Goal: Task Accomplishment & Management: Manage account settings

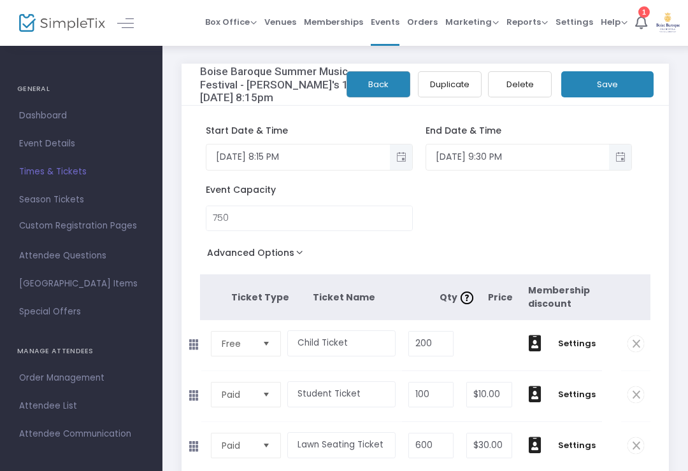
click at [425, 27] on span "Orders" at bounding box center [422, 22] width 31 height 32
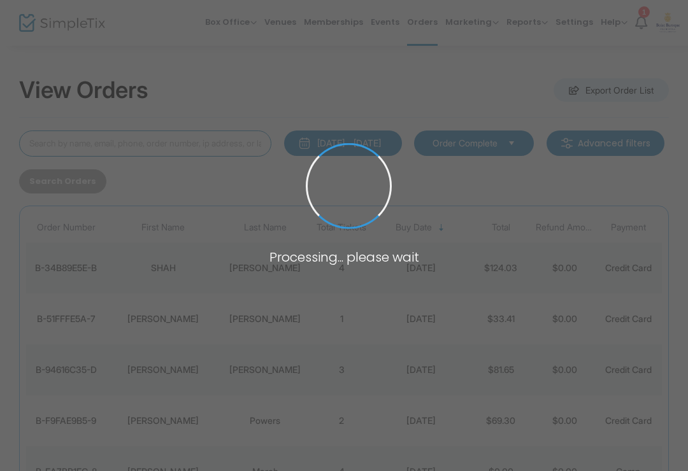
click at [210, 144] on input at bounding box center [145, 144] width 252 height 26
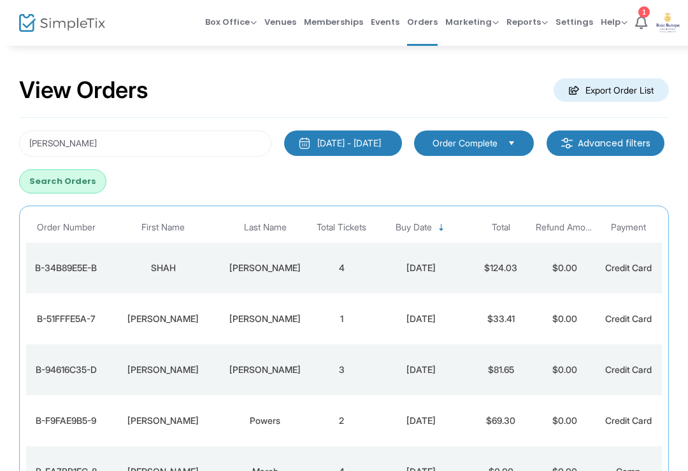
click at [597, 180] on div "[PERSON_NAME] [DATE] - [DATE] Last 30 Days [DATE] [DATE] This week This Month L…" at bounding box center [344, 162] width 662 height 63
click at [227, 137] on input "[PERSON_NAME]" at bounding box center [145, 144] width 252 height 26
click at [634, 169] on div "[PERSON_NAME] [DATE] - [DATE] Last 30 Days [DATE] [DATE] This week This Month L…" at bounding box center [344, 162] width 662 height 63
click at [355, 145] on div "[DATE] - [DATE]" at bounding box center [349, 143] width 64 height 13
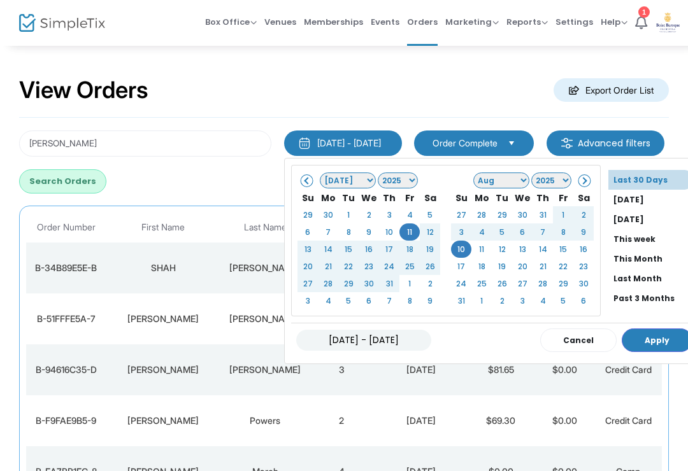
click at [304, 181] on span at bounding box center [307, 180] width 7 height 7
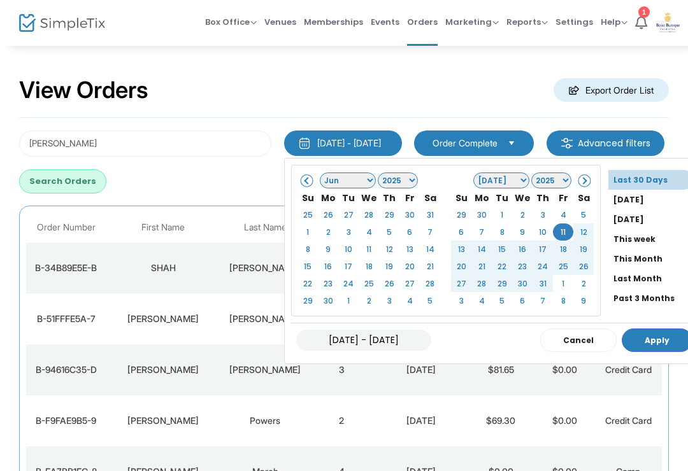
click at [301, 185] on th at bounding box center [307, 180] width 20 height 18
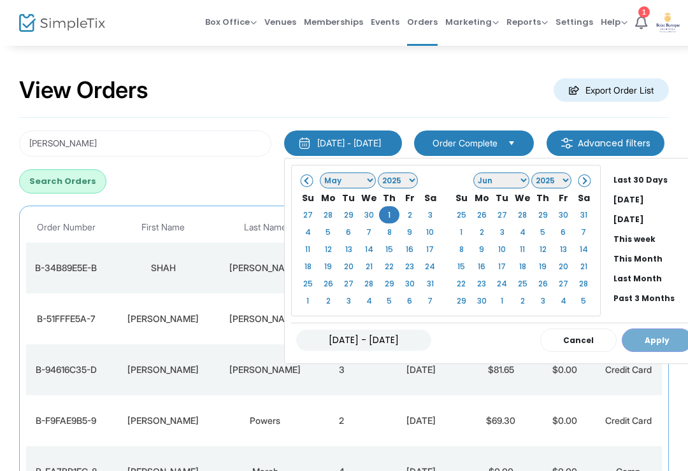
click at [587, 177] on span at bounding box center [583, 180] width 7 height 7
click at [587, 187] on th at bounding box center [583, 180] width 20 height 18
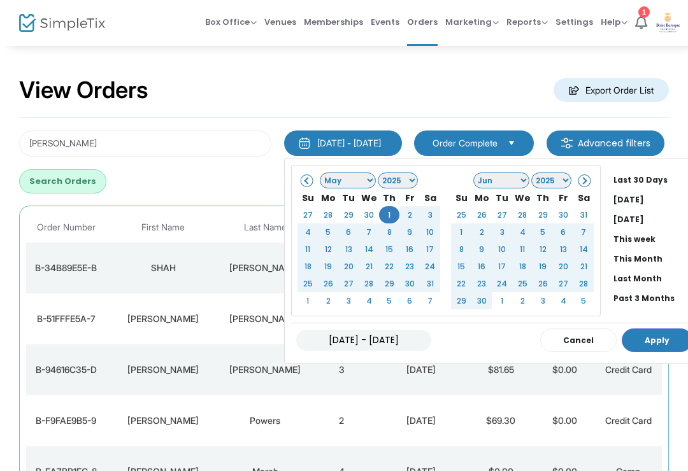
click at [655, 346] on button "Apply" at bounding box center [657, 341] width 71 height 24
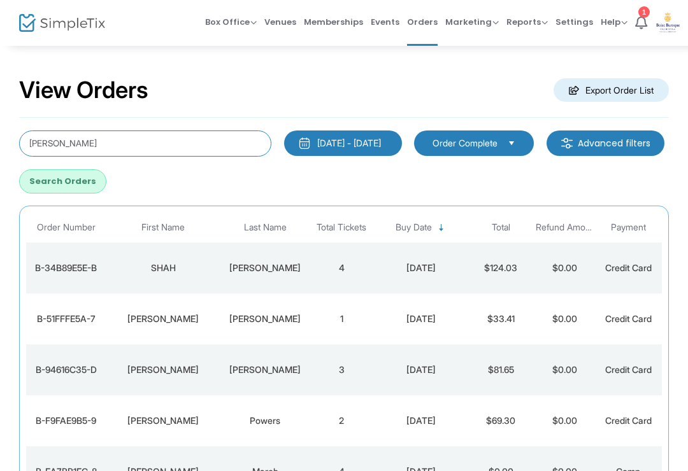
click at [221, 146] on input "[PERSON_NAME]" at bounding box center [145, 144] width 252 height 26
click at [632, 170] on div "Chehey [DATE] - [DATE] Last 30 Days [DATE] [DATE] This week This Month Last Mon…" at bounding box center [344, 162] width 662 height 63
click at [106, 178] on button "Search Orders" at bounding box center [62, 181] width 87 height 24
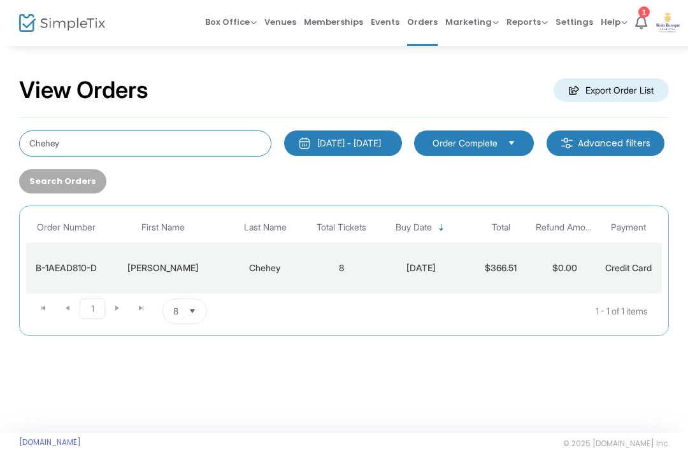
click at [134, 157] on input "Chehey" at bounding box center [145, 144] width 252 height 26
click at [253, 148] on input "Chehey" at bounding box center [145, 144] width 252 height 26
type input "C"
type input "[PERSON_NAME]"
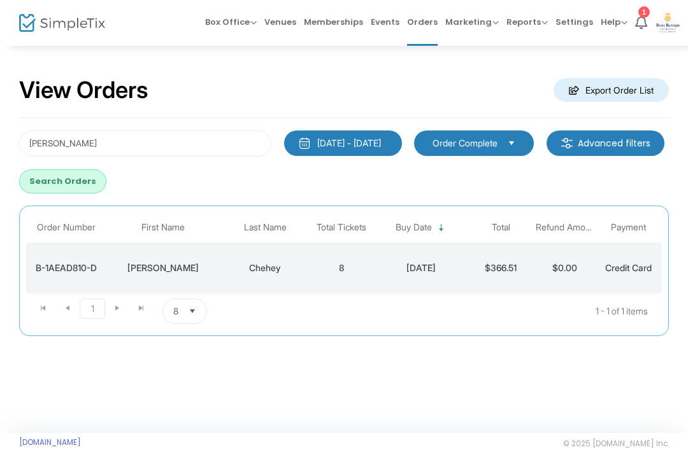
click at [106, 183] on button "Search Orders" at bounding box center [62, 181] width 87 height 24
click at [306, 274] on td "[PERSON_NAME]" at bounding box center [264, 268] width 89 height 51
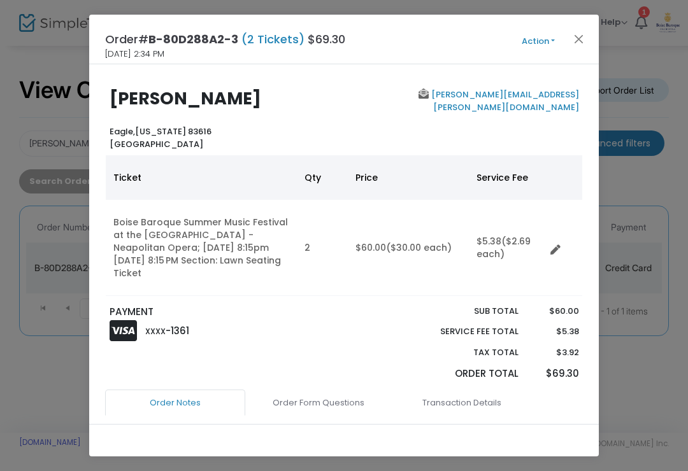
click at [531, 39] on button "Action" at bounding box center [538, 41] width 76 height 14
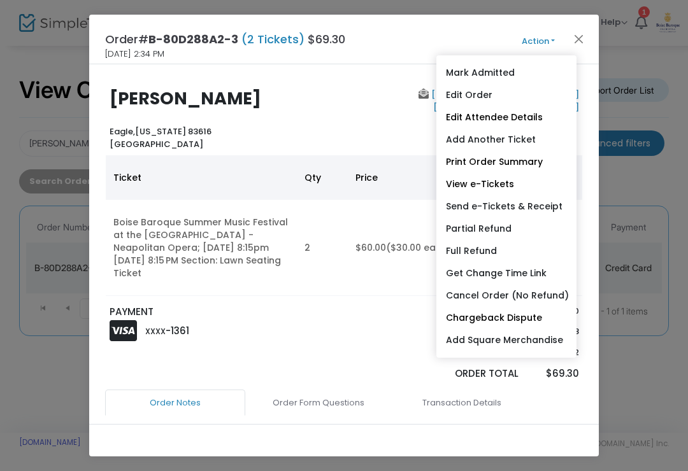
click at [483, 99] on link "Edit Order" at bounding box center [506, 95] width 140 height 22
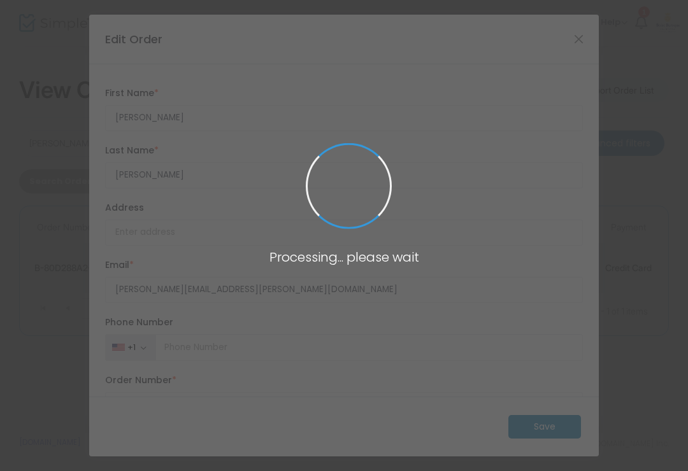
type input "[GEOGRAPHIC_DATA]"
type input "[US_STATE]"
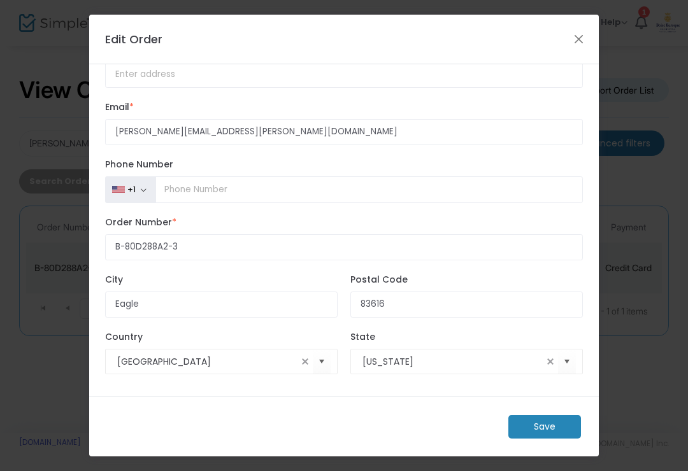
scroll to position [181, 0]
click at [577, 46] on button "Close" at bounding box center [579, 39] width 17 height 17
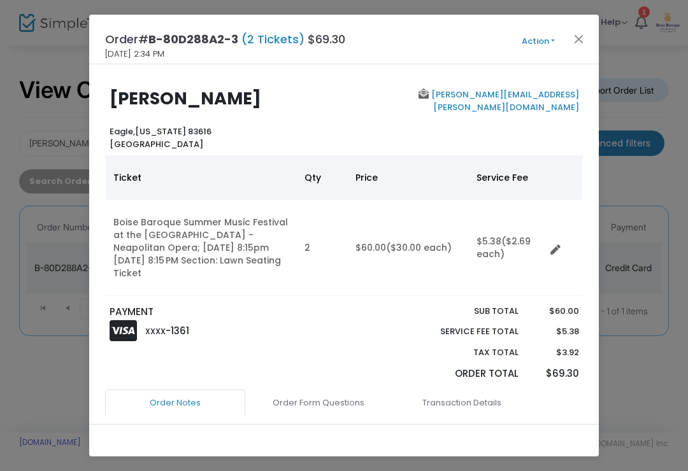
click at [551, 46] on button "Action" at bounding box center [538, 41] width 76 height 14
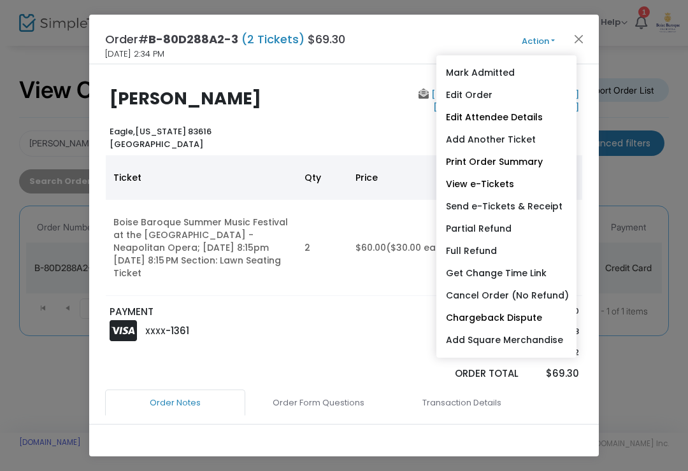
click at [511, 143] on link "Add Another Ticket" at bounding box center [506, 140] width 140 height 22
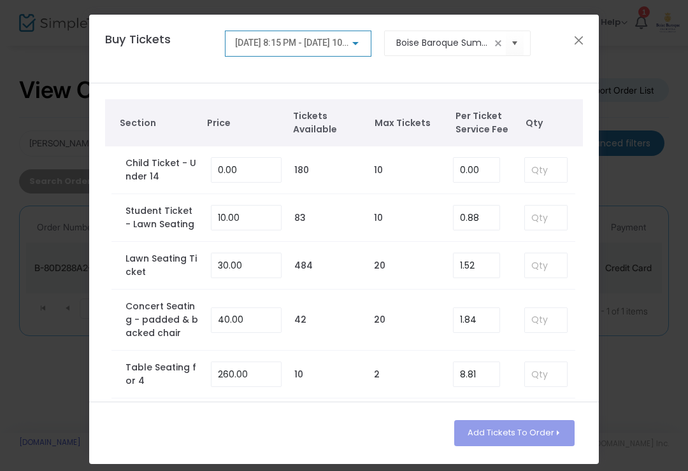
click at [344, 46] on span "[DATE] 8:15 PM - [DATE] 10:15 PM" at bounding box center [302, 43] width 135 height 10
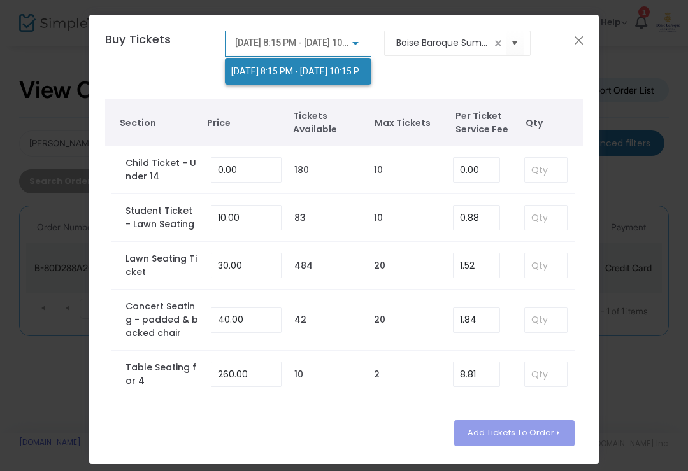
click at [512, 53] on div at bounding box center [344, 235] width 688 height 471
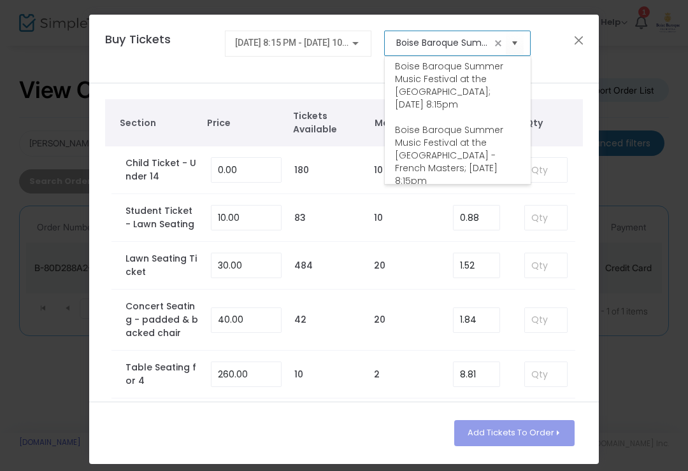
scroll to position [70, 0]
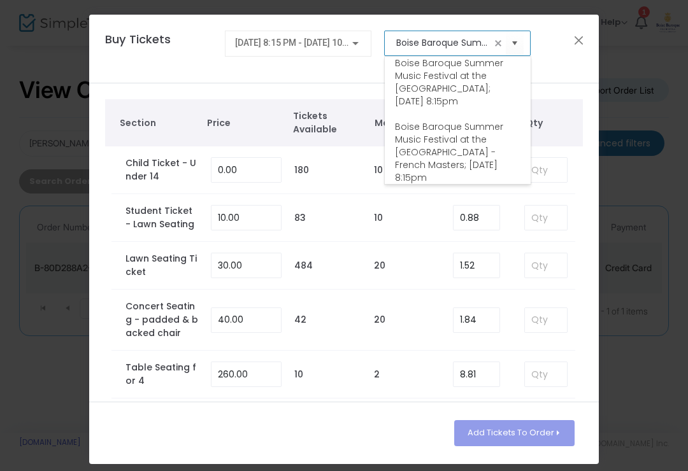
click at [491, 108] on span "Boise Baroque Summer Music Festival at the [GEOGRAPHIC_DATA]; [DATE] 8:15pm" at bounding box center [457, 82] width 125 height 51
type input "Boise Baroque Summer Music Festival at the [GEOGRAPHIC_DATA]; [DATE] 8:15pm"
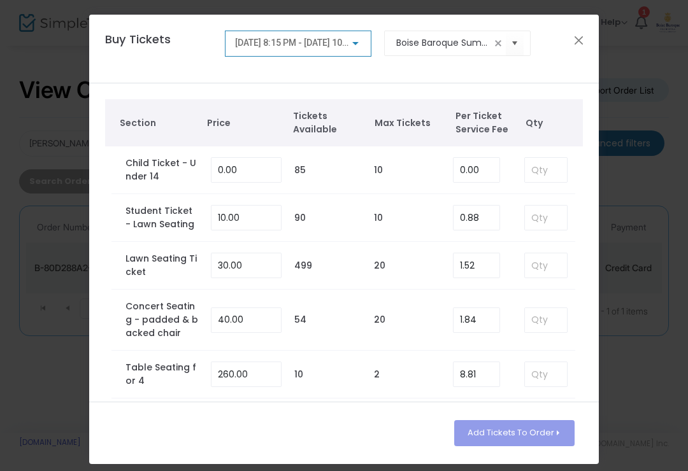
click at [569, 52] on div "Buy Tickets [DATE] 8:15 PM - [DATE] 10:15 PM Boise Baroque Summer Music Festiva…" at bounding box center [338, 49] width 478 height 36
click at [568, 48] on div "Buy Tickets [DATE] 8:15 PM - [DATE] 10:15 PM Boise Baroque Summer Music Festiva…" at bounding box center [338, 49] width 478 height 36
click at [570, 47] on div "Buy Tickets [DATE] 8:15 PM - [DATE] 10:15 PM Boise Baroque Summer Music Festiva…" at bounding box center [338, 49] width 478 height 36
click at [586, 43] on button "Close" at bounding box center [579, 40] width 17 height 17
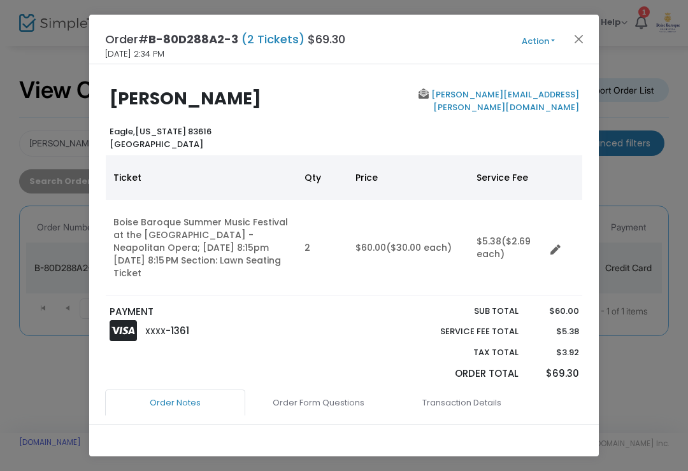
click at [536, 46] on button "Action" at bounding box center [538, 41] width 76 height 14
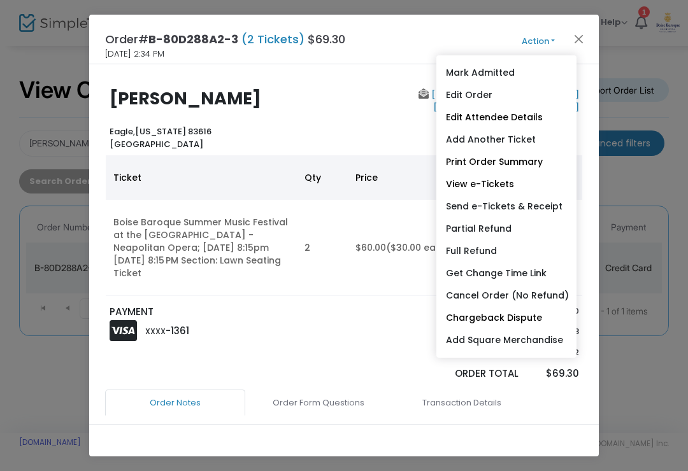
click at [528, 144] on link "Add Another Ticket" at bounding box center [506, 140] width 140 height 22
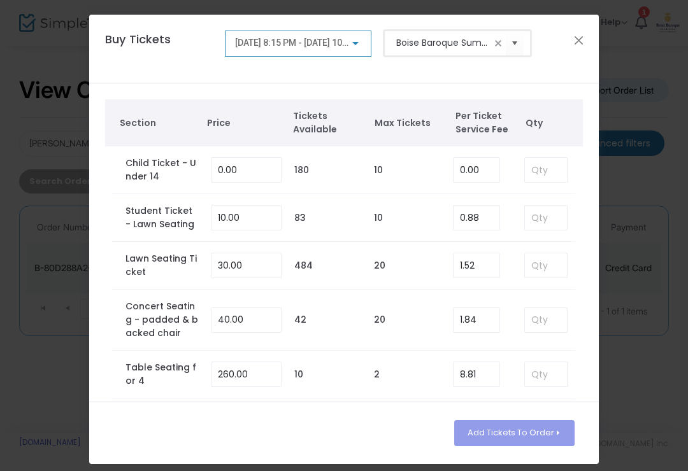
click at [486, 41] on input "Boise Baroque Summer Music Festival at the [GEOGRAPHIC_DATA] Opera; [DATE] 8:15…" at bounding box center [443, 42] width 95 height 13
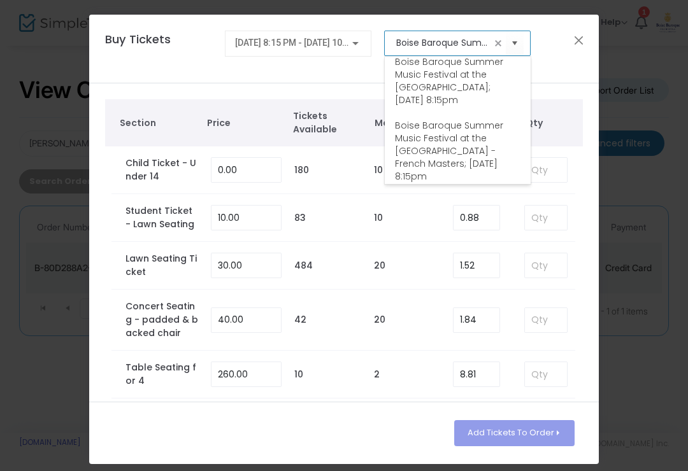
scroll to position [75, 0]
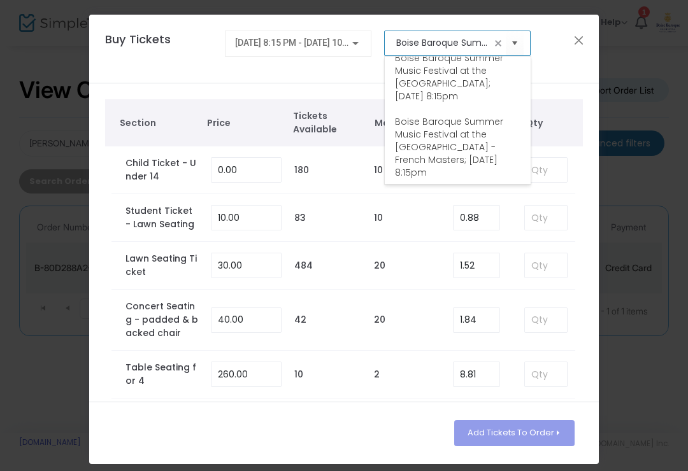
click at [504, 103] on span "Boise Baroque Summer Music Festival at the [GEOGRAPHIC_DATA]; [DATE] 8:15pm" at bounding box center [457, 77] width 125 height 51
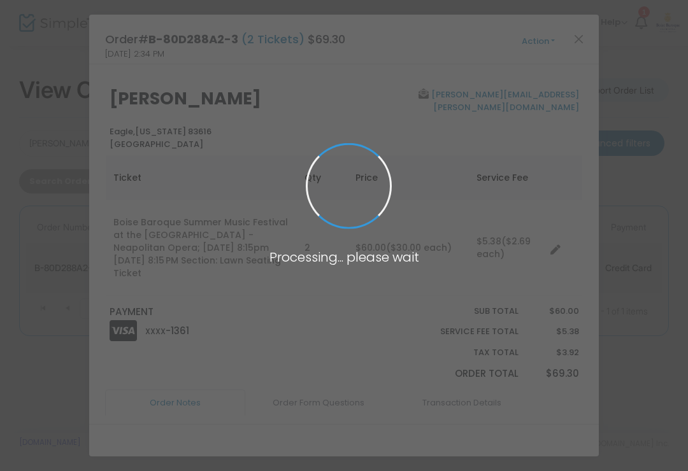
type input "Boise Baroque Summer Music Festival at the [GEOGRAPHIC_DATA]; [DATE] 8:15pm"
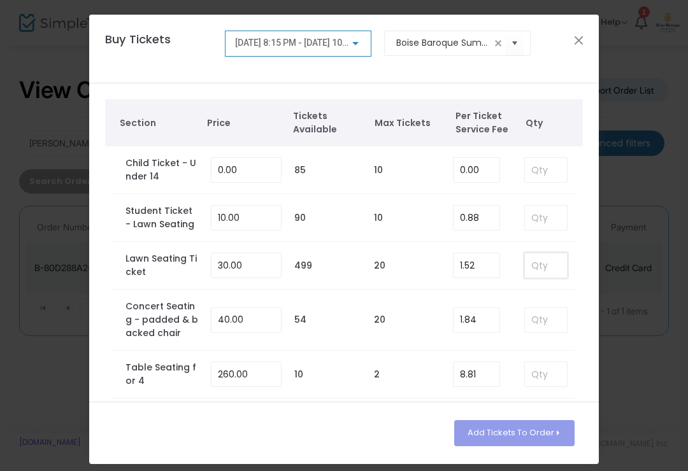
click at [562, 264] on input at bounding box center [546, 265] width 42 height 24
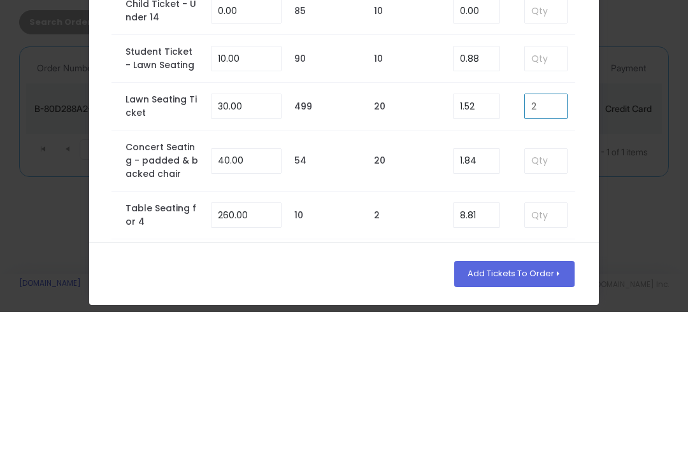
type input "2"
click at [653, 171] on ngb-modal-window "Buy Tickets [DATE] 8:15 PM - [DATE] 10:15 PM Boise Baroque Summer Music Festiva…" at bounding box center [344, 235] width 688 height 471
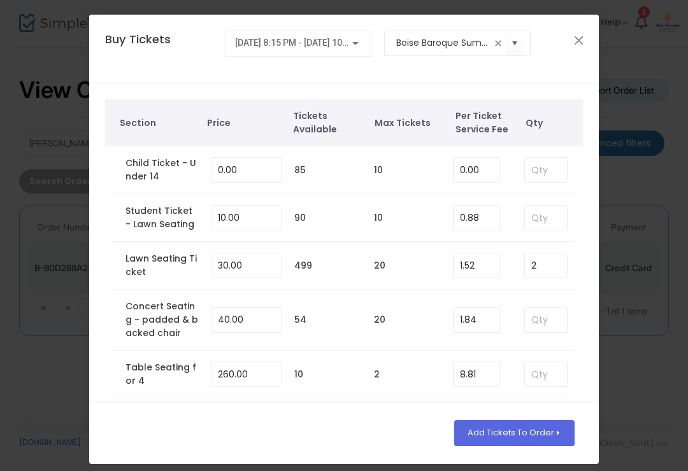
click at [528, 424] on button "Add Tickets To Order" at bounding box center [514, 432] width 120 height 25
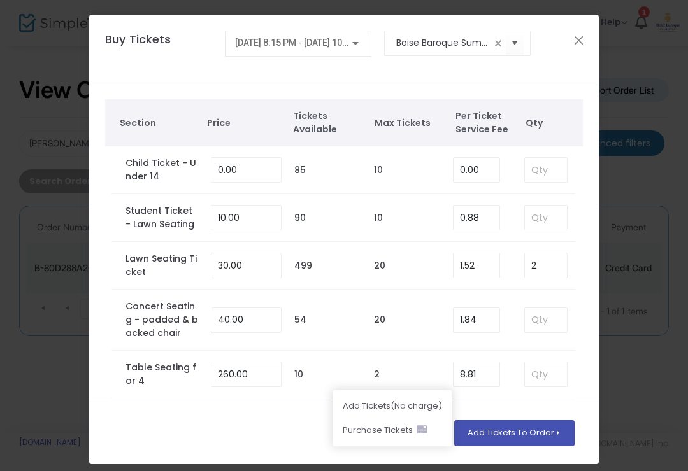
click at [421, 408] on li "Add Ticket s (No charge)" at bounding box center [391, 406] width 119 height 24
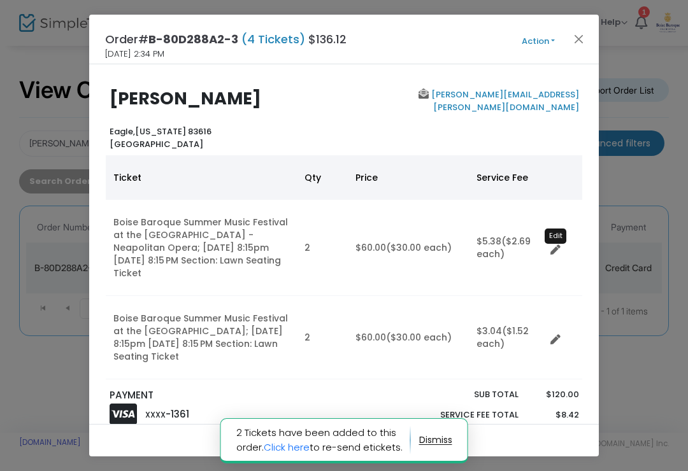
click at [556, 252] on icon "Data table" at bounding box center [555, 250] width 10 height 10
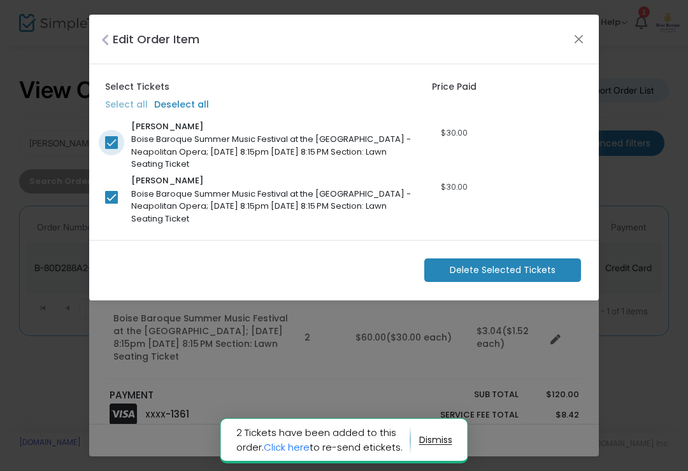
click at [115, 141] on span at bounding box center [111, 142] width 13 height 13
click at [111, 149] on input "checkbox" at bounding box center [111, 149] width 1 height 1
click at [107, 143] on span at bounding box center [111, 142] width 13 height 13
click at [111, 149] on input "checkbox" at bounding box center [111, 149] width 1 height 1
checkbox input "true"
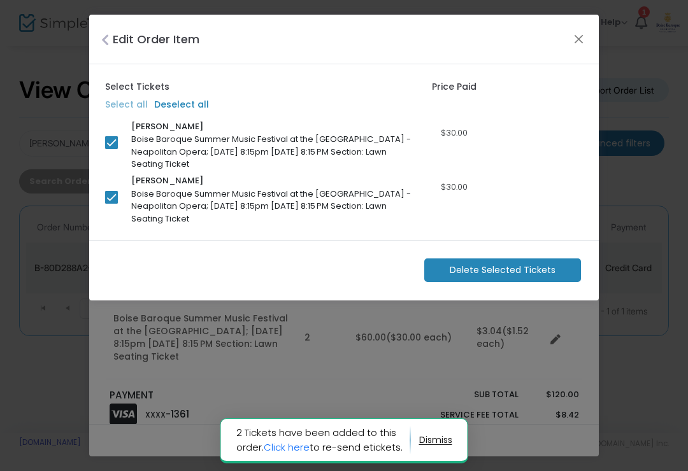
click at [549, 272] on span "Delete Selected Tickets" at bounding box center [503, 270] width 106 height 13
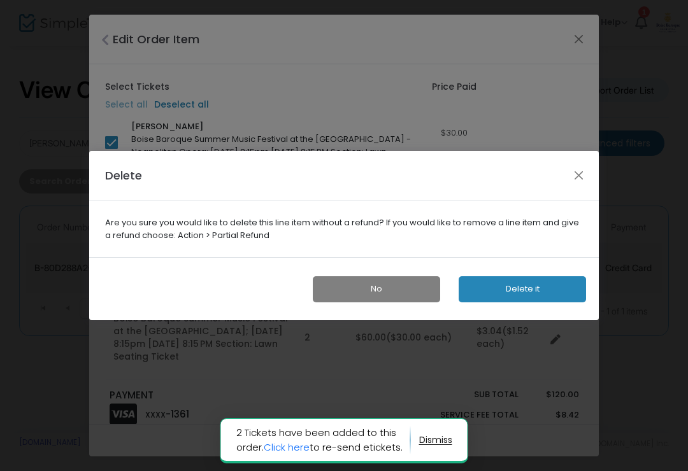
click at [541, 287] on button "Delete it" at bounding box center [522, 289] width 127 height 26
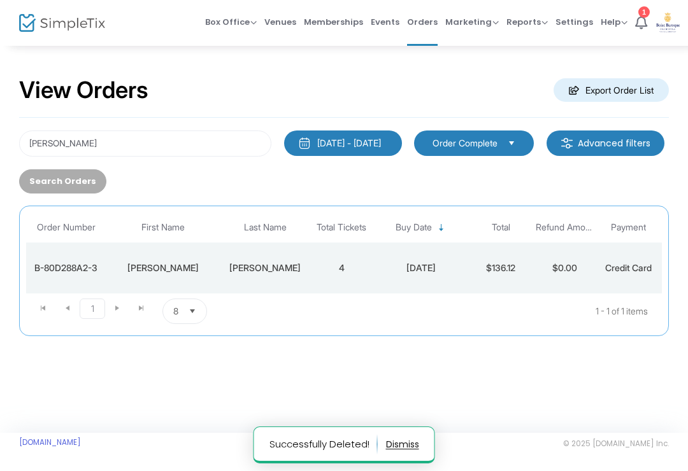
click at [506, 278] on td "$136.12" at bounding box center [501, 268] width 64 height 51
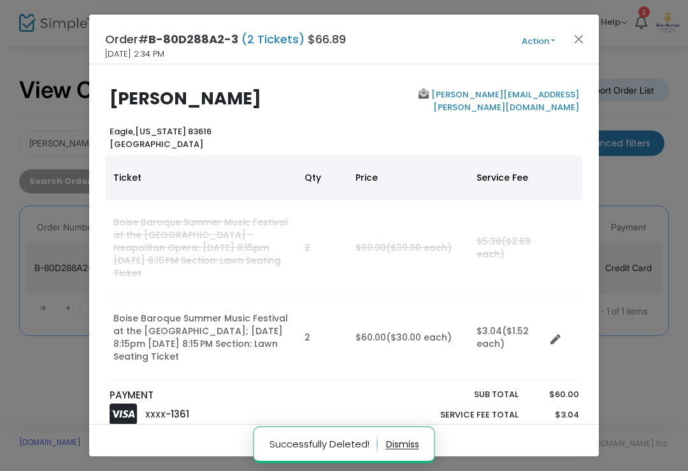
click at [546, 43] on button "Action" at bounding box center [538, 41] width 76 height 14
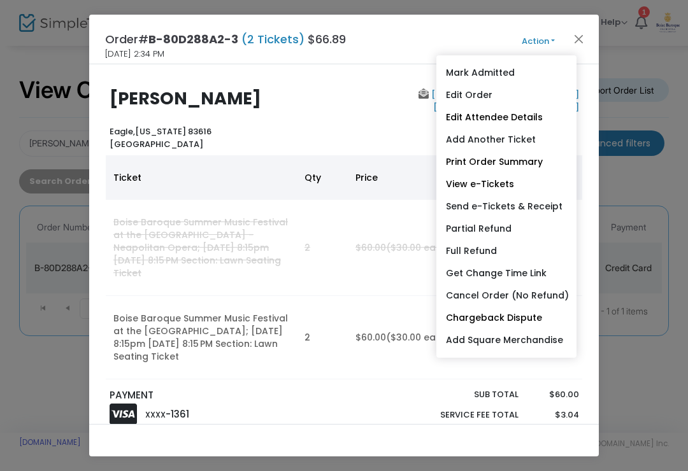
click at [544, 214] on link "Send e-Tickets & Receipt" at bounding box center [506, 207] width 140 height 22
type input "[PERSON_NAME][EMAIL_ADDRESS][PERSON_NAME][DOMAIN_NAME]"
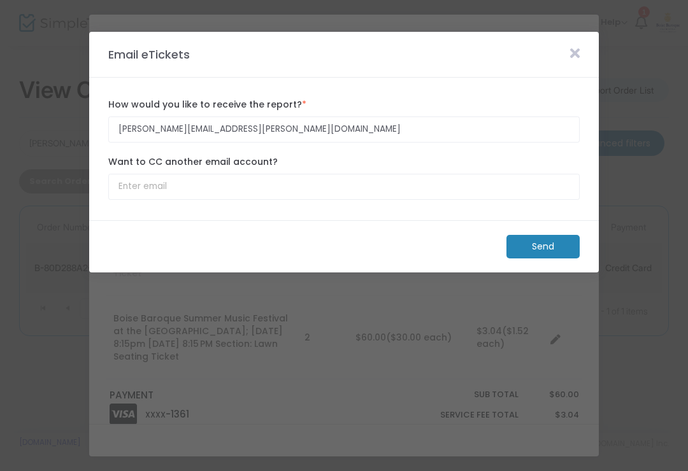
click at [569, 255] on m-button "Send" at bounding box center [542, 247] width 73 height 24
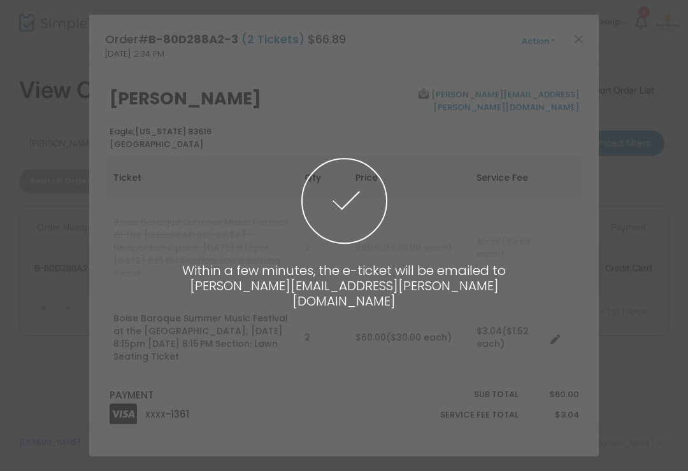
click at [638, 258] on span at bounding box center [344, 235] width 688 height 471
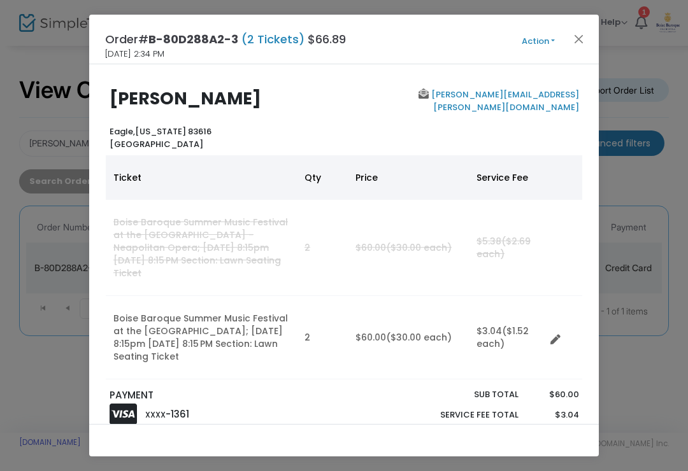
click at [567, 37] on button "Action" at bounding box center [538, 41] width 76 height 14
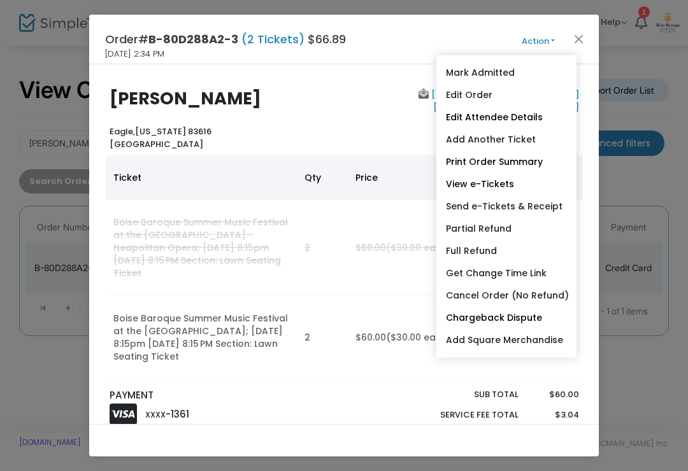
click at [577, 45] on button "Close" at bounding box center [579, 39] width 17 height 17
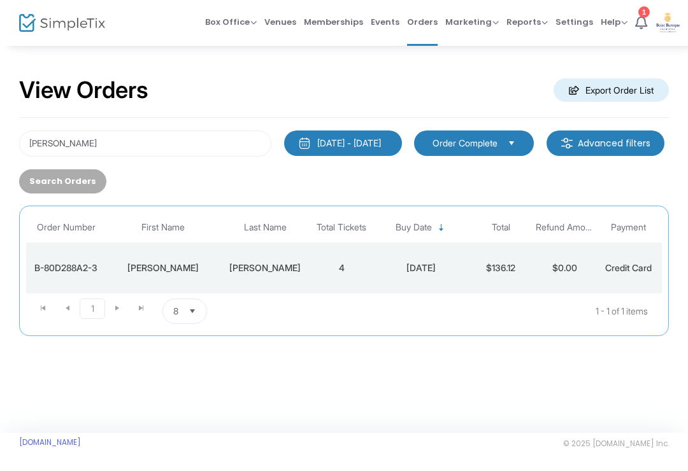
click at [628, 174] on div "[PERSON_NAME] [DATE] - [DATE] Last 30 Days [DATE] [DATE] This week This Month L…" at bounding box center [344, 162] width 662 height 63
click at [425, 33] on span "Orders" at bounding box center [422, 22] width 31 height 32
click at [146, 137] on input "[PERSON_NAME]" at bounding box center [145, 144] width 252 height 26
click at [153, 152] on input "[PERSON_NAME]" at bounding box center [145, 144] width 252 height 26
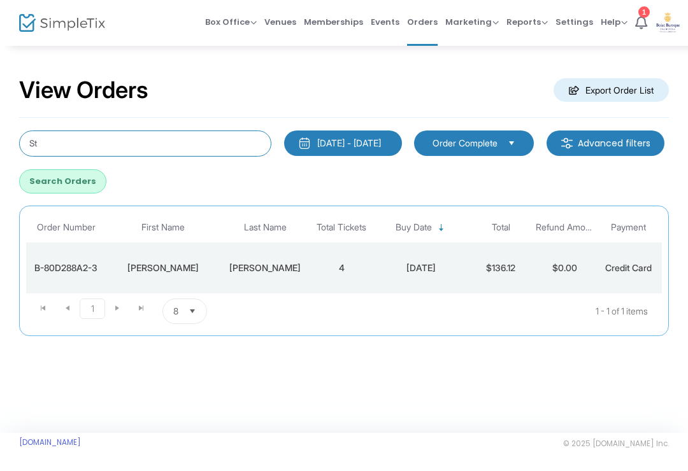
type input "S"
type input "March"
click at [106, 189] on button "Search Orders" at bounding box center [62, 181] width 87 height 24
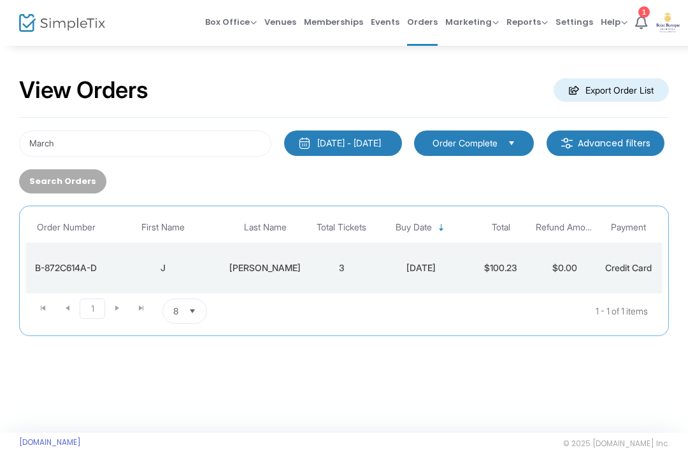
click at [380, 267] on div "[DATE]" at bounding box center [420, 268] width 89 height 13
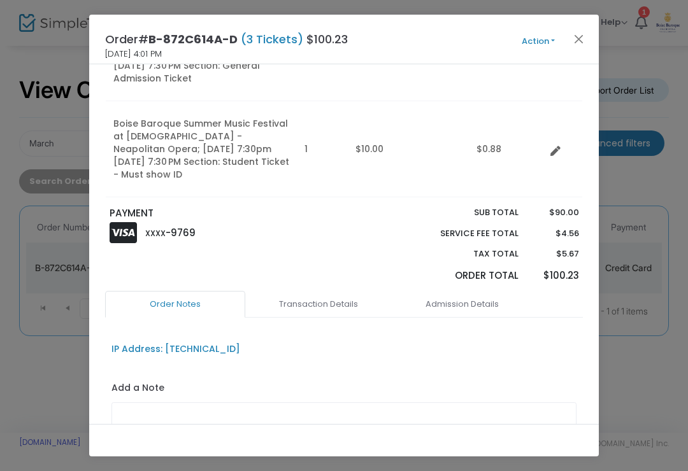
scroll to position [209, 0]
